Goal: Transaction & Acquisition: Purchase product/service

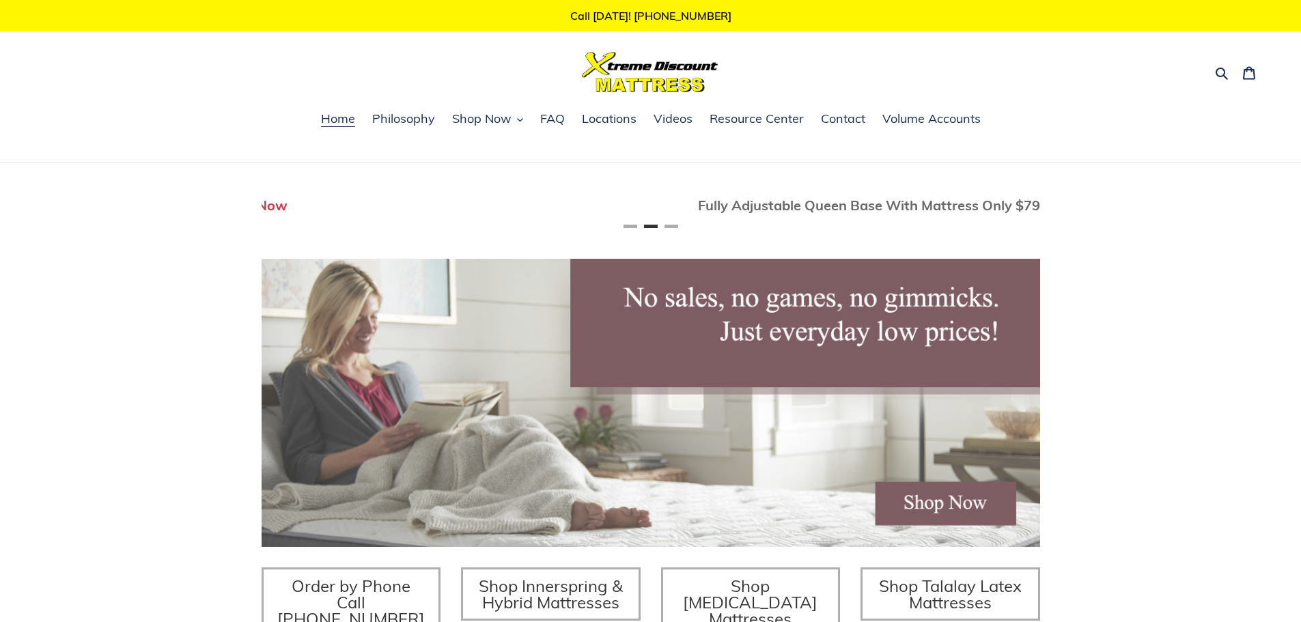
scroll to position [0, 779]
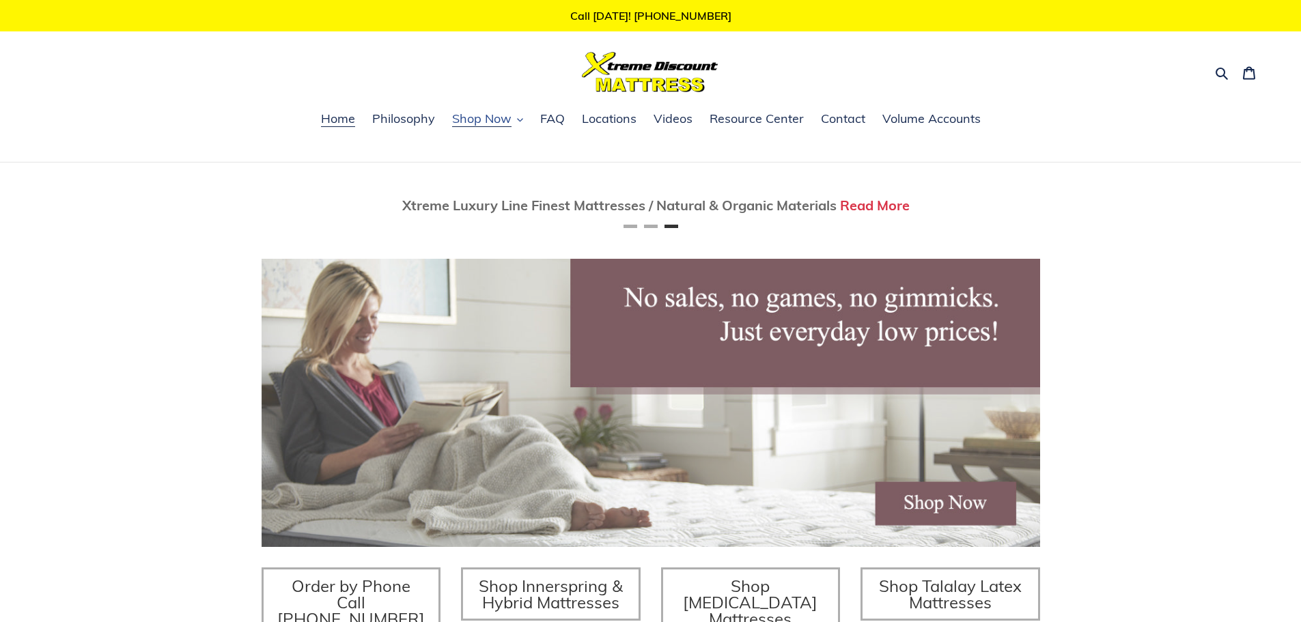
click at [482, 120] on span "Shop Now" at bounding box center [481, 119] width 59 height 16
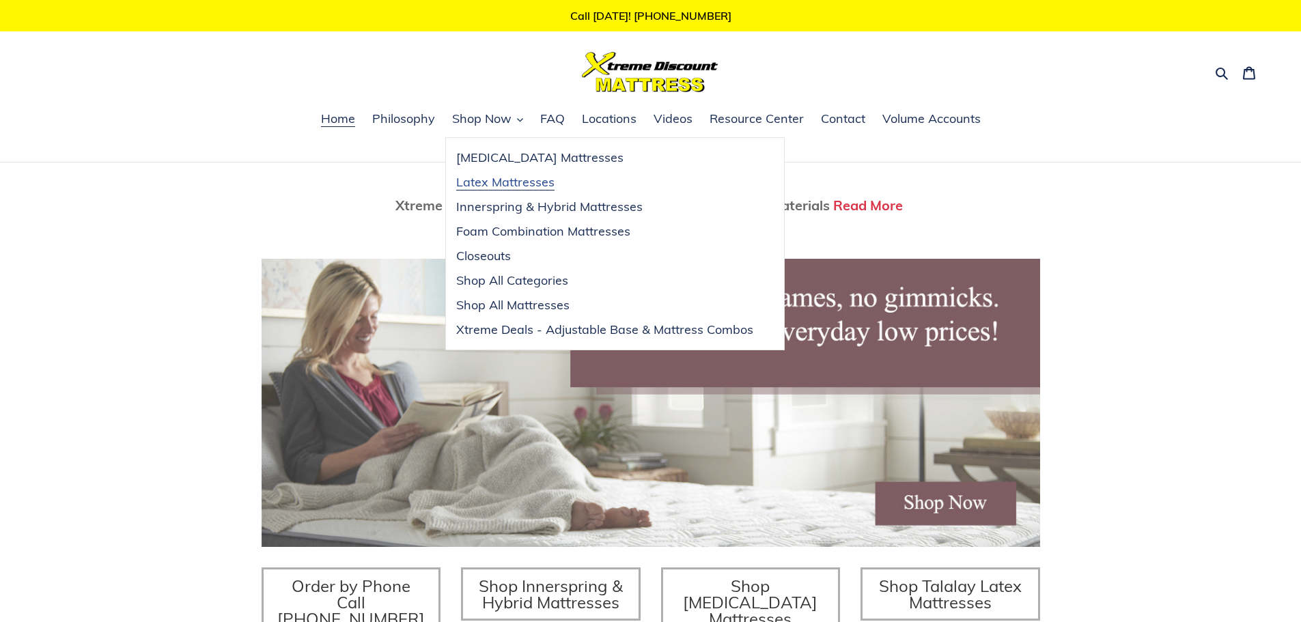
click at [497, 183] on span "Latex Mattresses" at bounding box center [505, 182] width 98 height 16
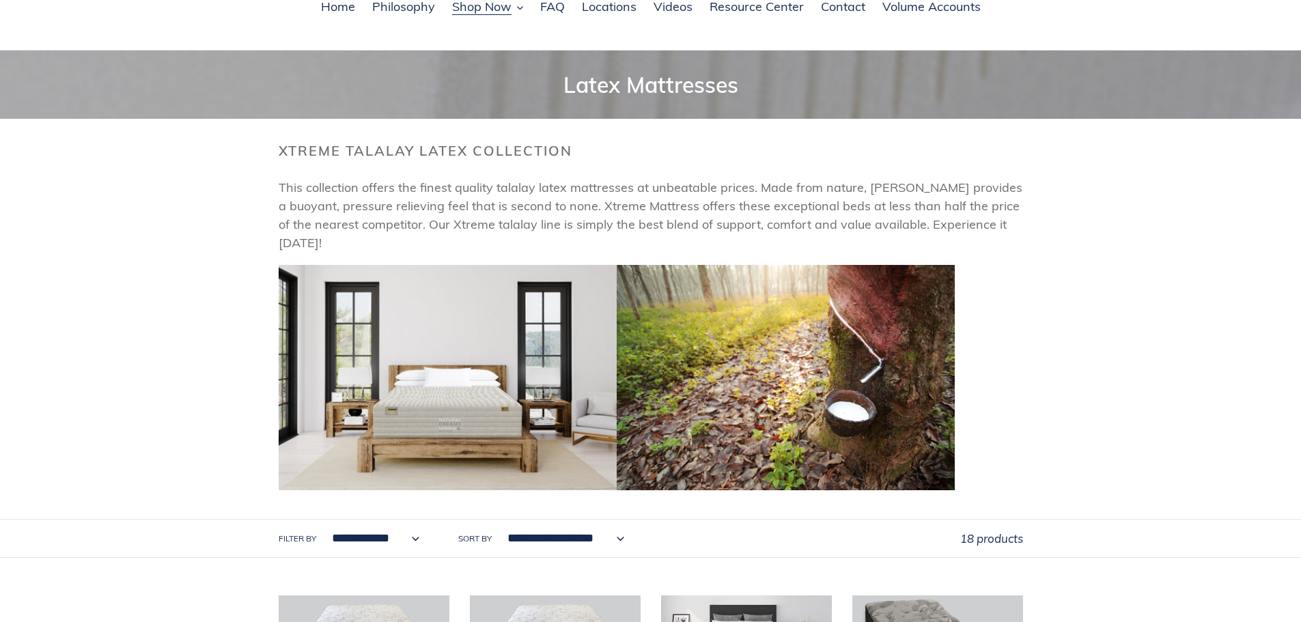
scroll to position [273, 0]
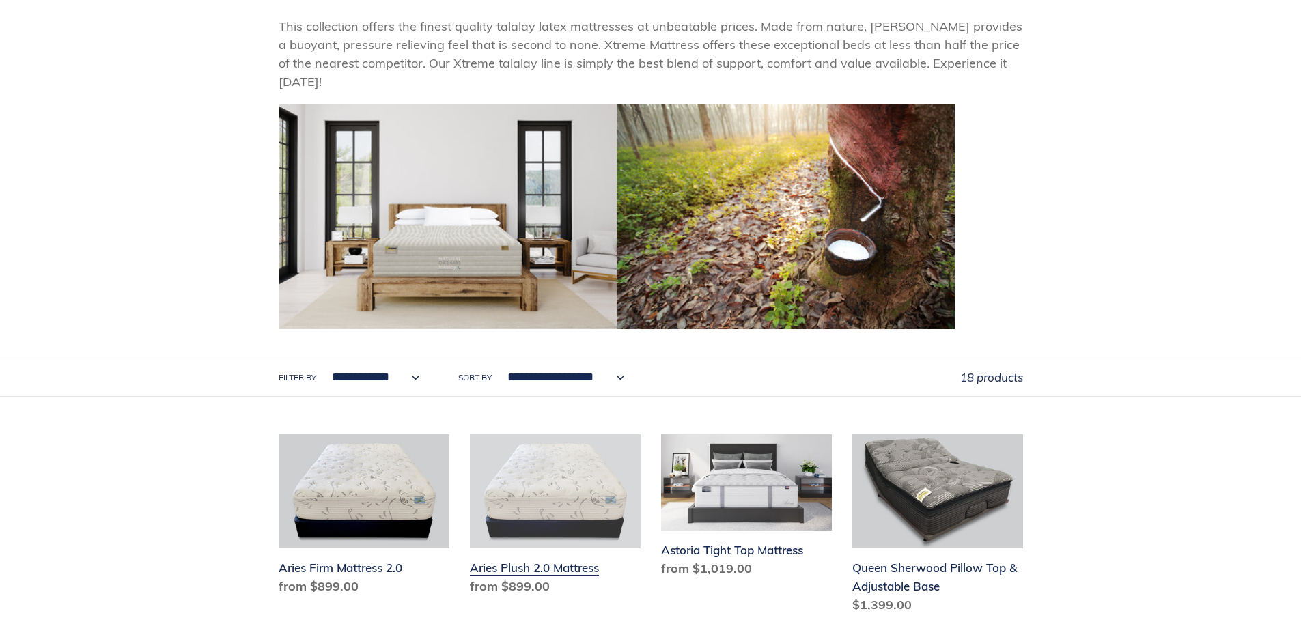
click at [520, 499] on link "Aries Plush 2.0 Mattress" at bounding box center [555, 517] width 171 height 167
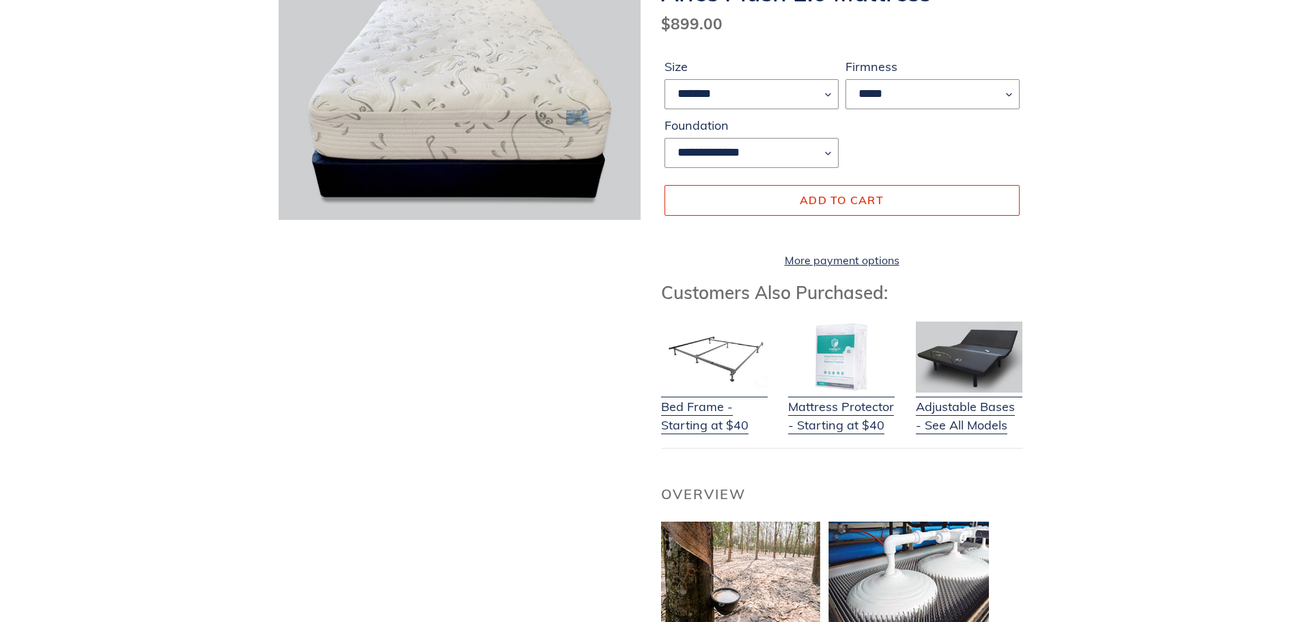
scroll to position [205, 0]
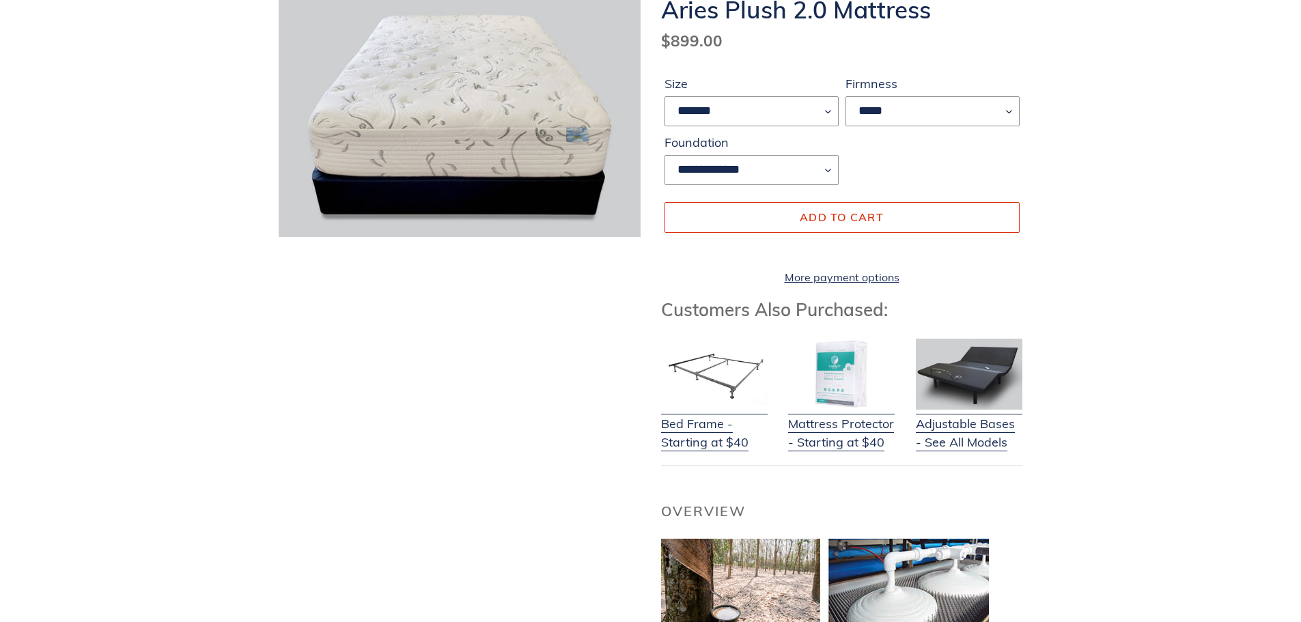
click at [668, 253] on shop-pay-wallet-button at bounding box center [666, 249] width 3 height 16
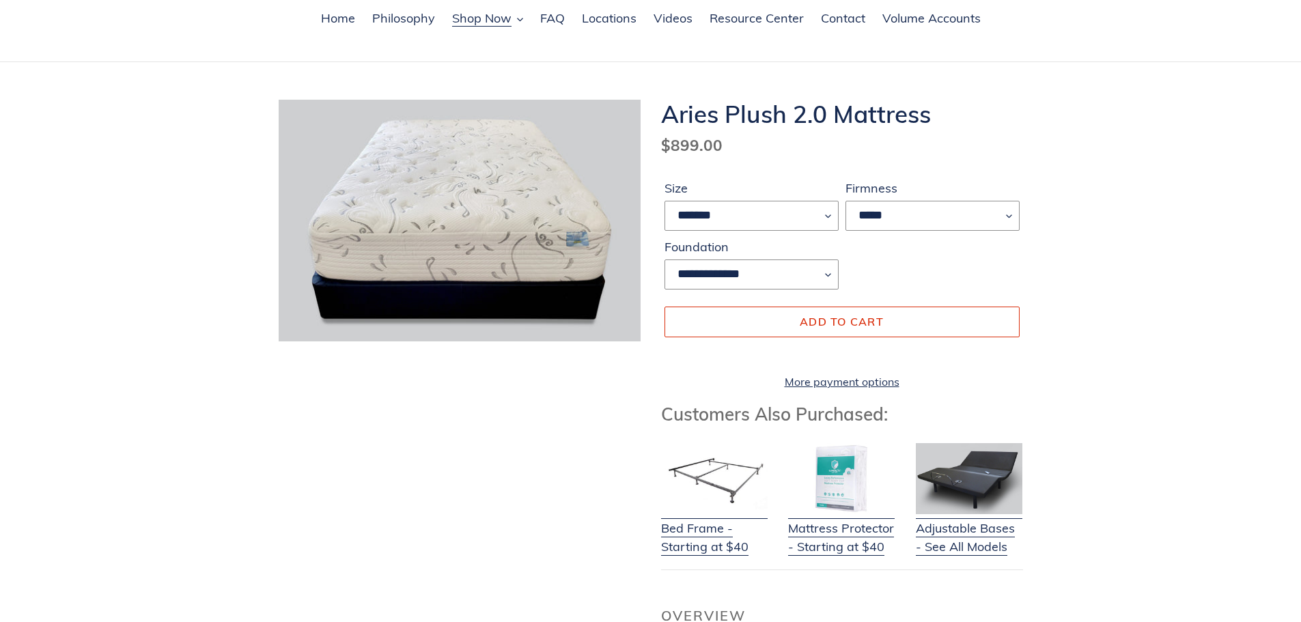
scroll to position [68, 0]
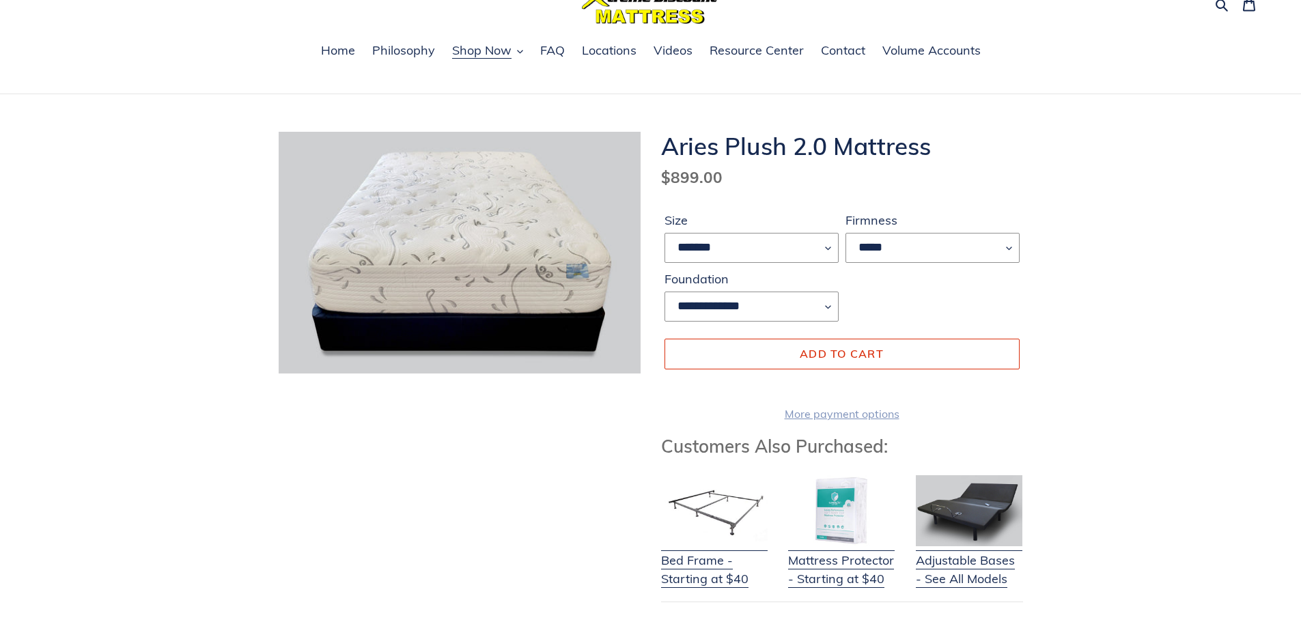
click at [838, 422] on link "More payment options" at bounding box center [842, 414] width 355 height 16
